Goal: Information Seeking & Learning: Learn about a topic

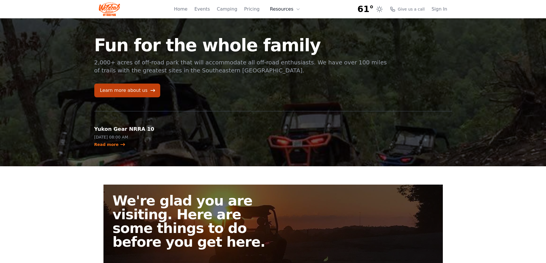
click at [297, 9] on icon at bounding box center [298, 9] width 3 height 1
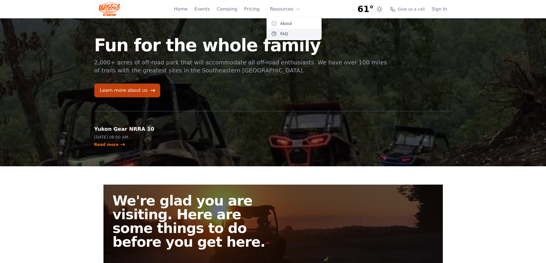
click at [285, 33] on link "FAQ" at bounding box center [294, 34] width 55 height 10
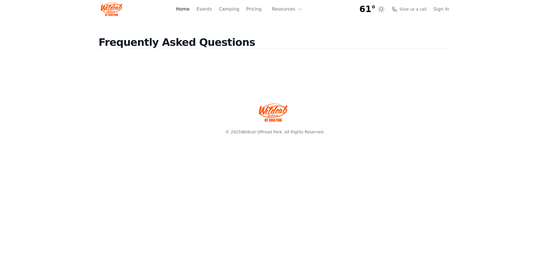
click at [189, 10] on link "Home" at bounding box center [182, 9] width 13 height 7
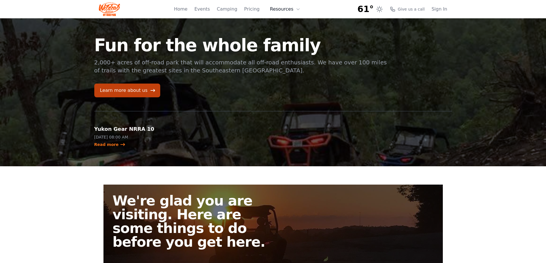
click at [295, 10] on button "Resources" at bounding box center [285, 8] width 37 height 11
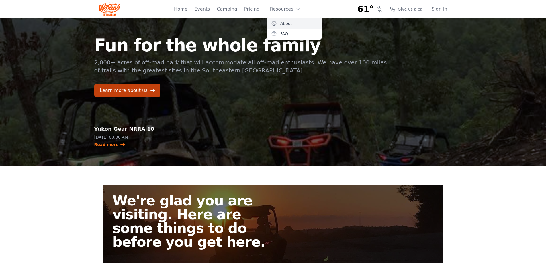
click at [284, 22] on link "About" at bounding box center [294, 23] width 55 height 10
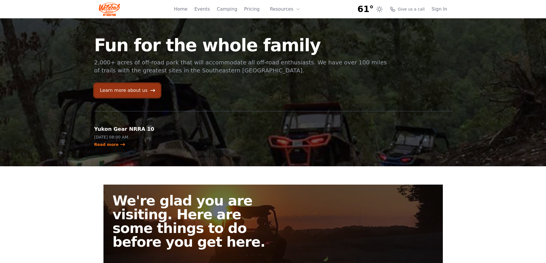
click at [138, 90] on link "Learn more about us" at bounding box center [127, 91] width 66 height 14
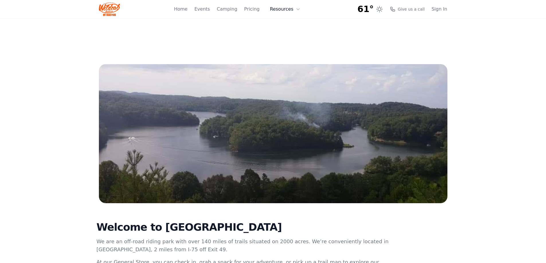
click at [284, 10] on button "Resources" at bounding box center [285, 8] width 37 height 11
click at [287, 35] on link "FAQ" at bounding box center [294, 34] width 55 height 10
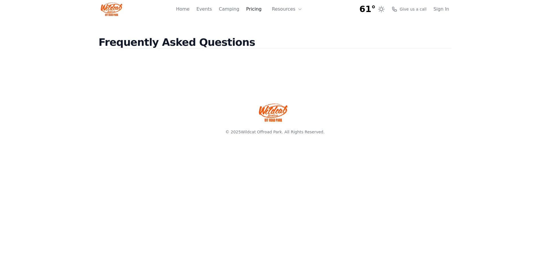
click at [255, 7] on link "Pricing" at bounding box center [253, 9] width 15 height 7
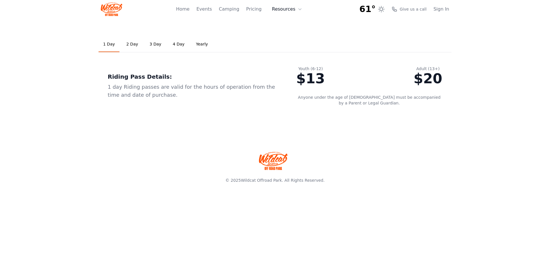
click at [289, 8] on button "Resources" at bounding box center [287, 8] width 37 height 11
click at [290, 19] on link "About" at bounding box center [296, 23] width 55 height 10
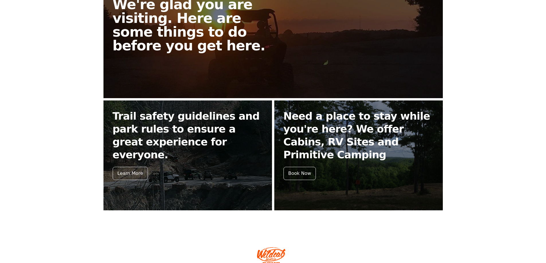
scroll to position [196, 0]
